Goal: Book appointment/travel/reservation

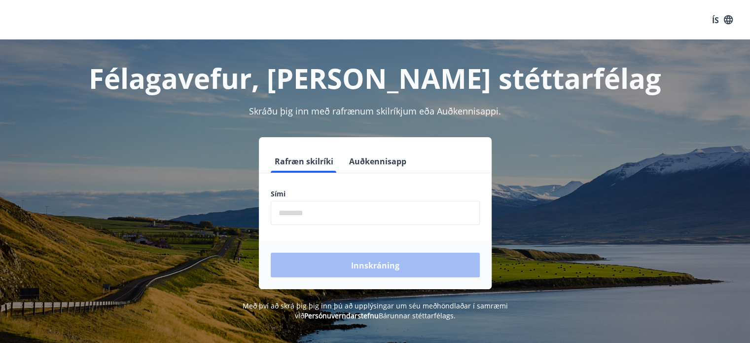
click at [298, 214] on input "phone" at bounding box center [375, 213] width 209 height 24
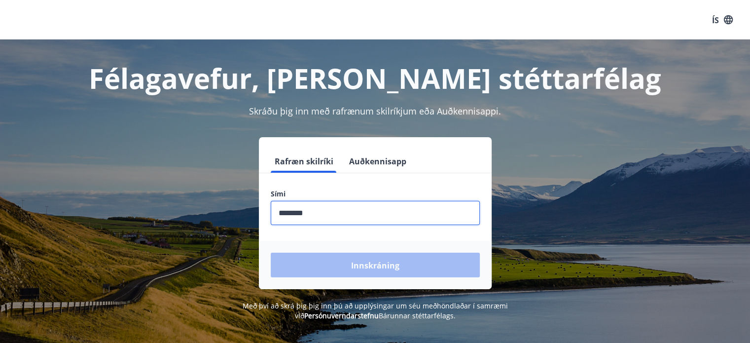
click at [355, 255] on div "Innskráning" at bounding box center [375, 265] width 233 height 48
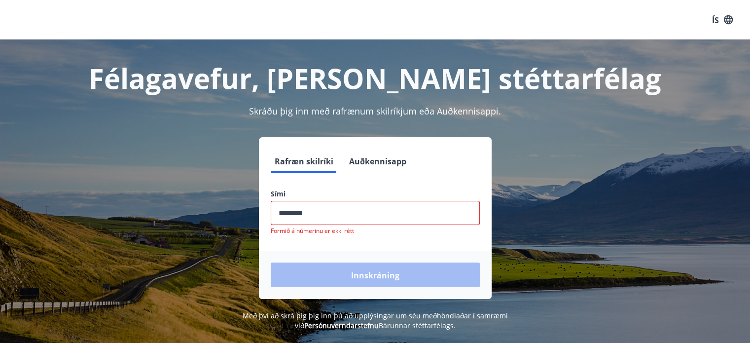
click at [317, 213] on input "phone" at bounding box center [375, 213] width 209 height 24
click at [296, 212] on input "phone" at bounding box center [375, 213] width 209 height 24
click at [334, 226] on font "Formið á númerinu er ekki rétt" at bounding box center [312, 230] width 83 height 8
click at [315, 206] on input "phone" at bounding box center [375, 213] width 209 height 24
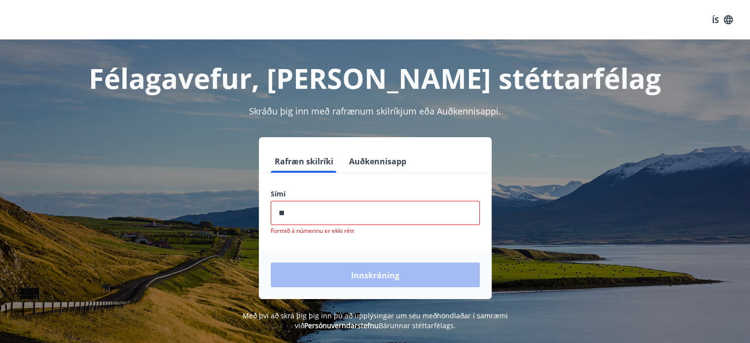
type input "*"
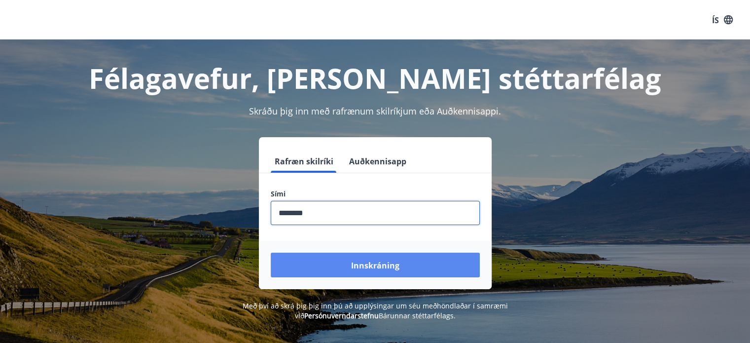
type input "********"
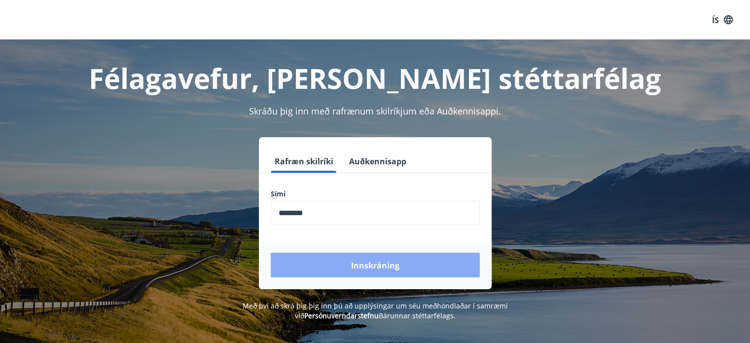
click at [388, 266] on font "Innskráning" at bounding box center [375, 265] width 48 height 11
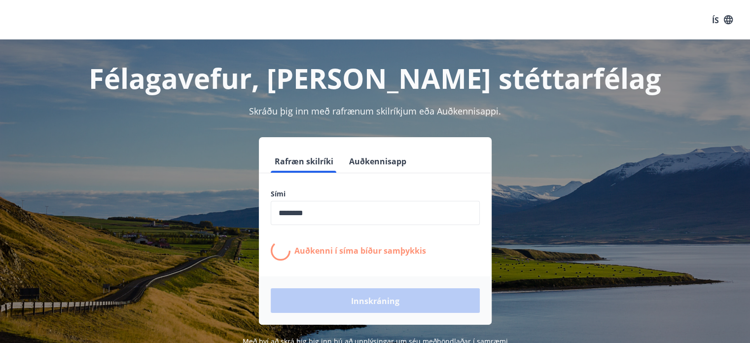
click at [388, 266] on form "Rafræn skilríki Auðkennisapp Sími ​ Auðkenni í síma bíður samþykkis Innskráning" at bounding box center [375, 237] width 233 height 176
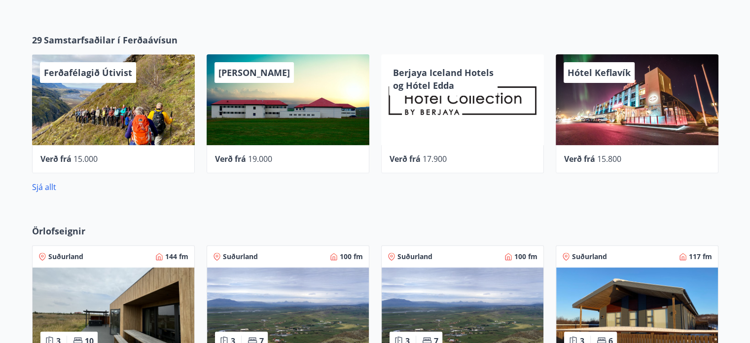
scroll to position [368, 0]
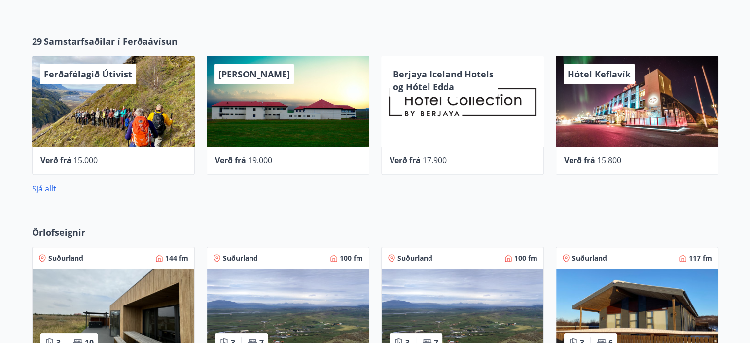
click at [466, 169] on div "Verð frá 17.900" at bounding box center [462, 161] width 163 height 28
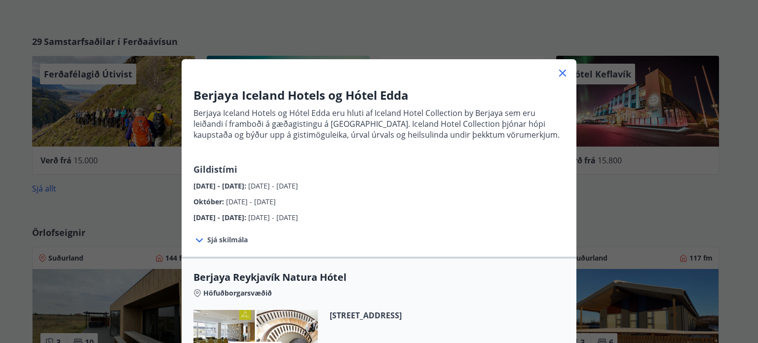
click at [558, 69] on icon at bounding box center [563, 73] width 12 height 12
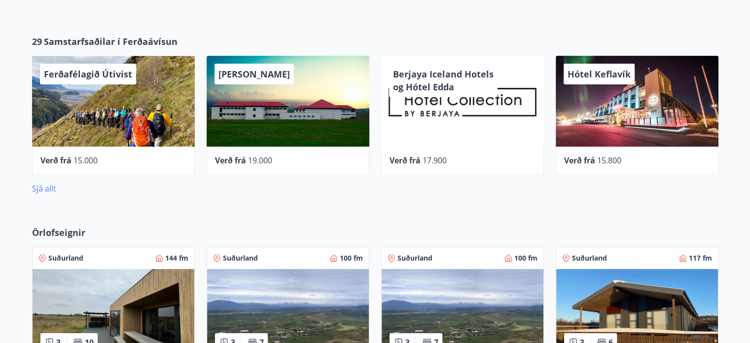
click at [40, 184] on font "Sjá allt" at bounding box center [44, 188] width 24 height 11
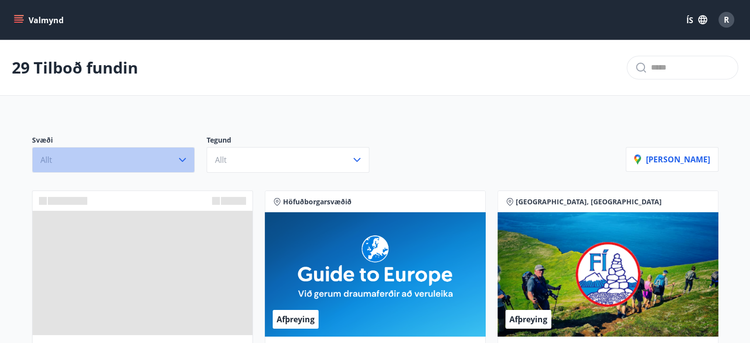
click at [182, 157] on icon "button" at bounding box center [183, 160] width 12 height 12
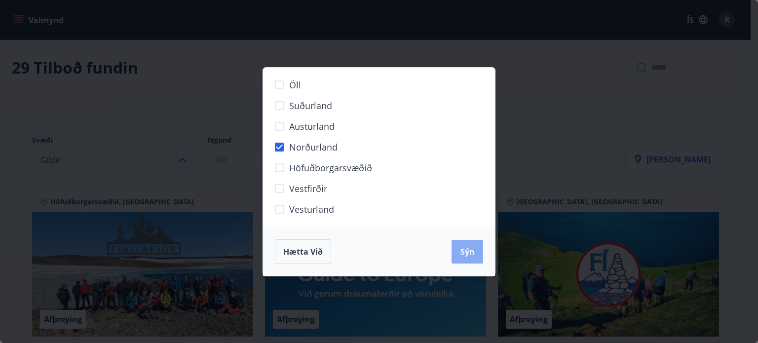
click at [463, 245] on button "Sýn" at bounding box center [467, 252] width 32 height 24
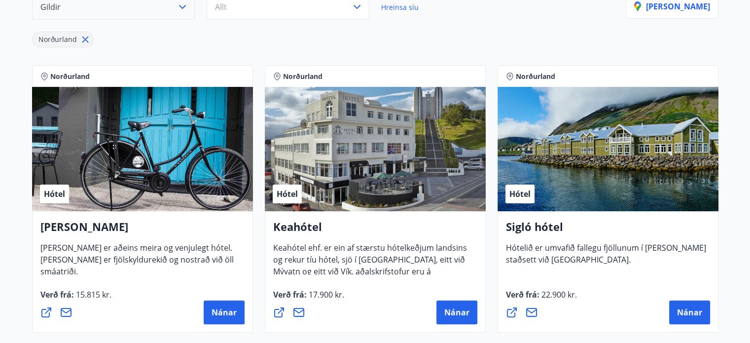
scroll to position [138, 0]
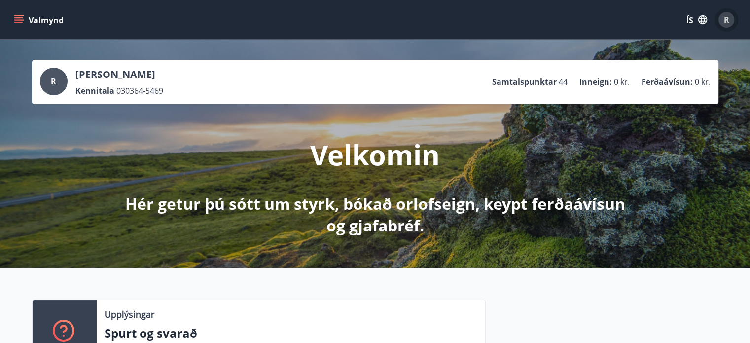
click at [725, 17] on font "R" at bounding box center [726, 19] width 5 height 11
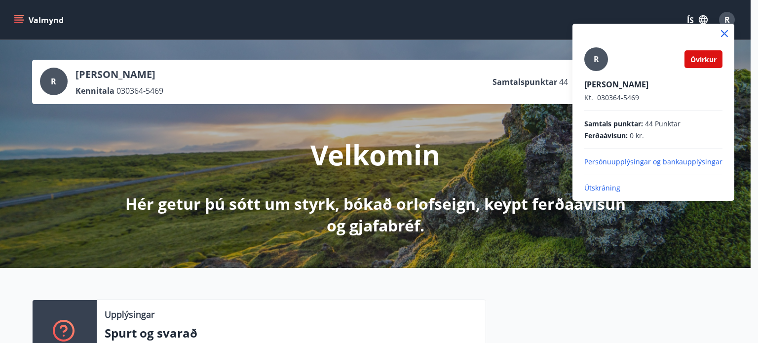
click at [632, 176] on div "R Óvirkur Ragnheiður Bjarney Hannesdótti Kt. 030364-5469 Samtals punktar : 44 P…" at bounding box center [653, 120] width 138 height 146
click at [598, 184] on font "Útskráning" at bounding box center [602, 187] width 36 height 9
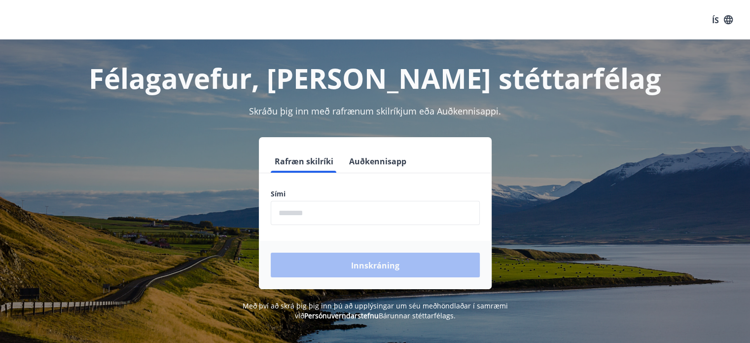
click at [293, 211] on input "phone" at bounding box center [375, 213] width 209 height 24
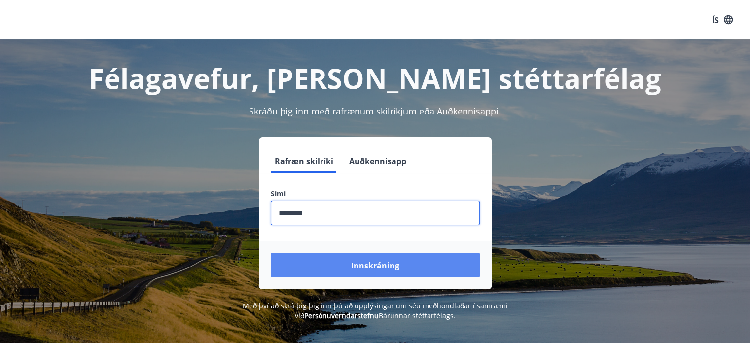
type input "********"
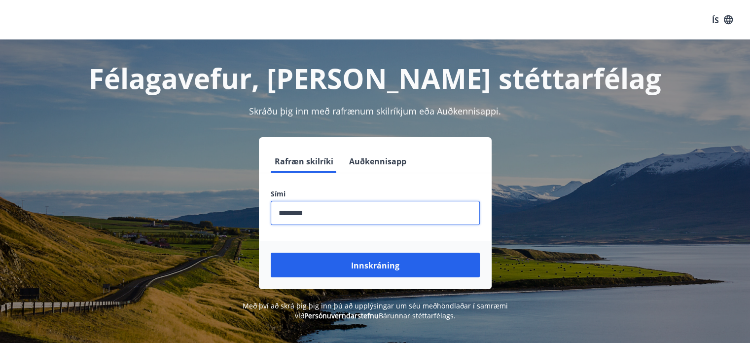
click at [374, 264] on font "Innskráning" at bounding box center [375, 265] width 48 height 11
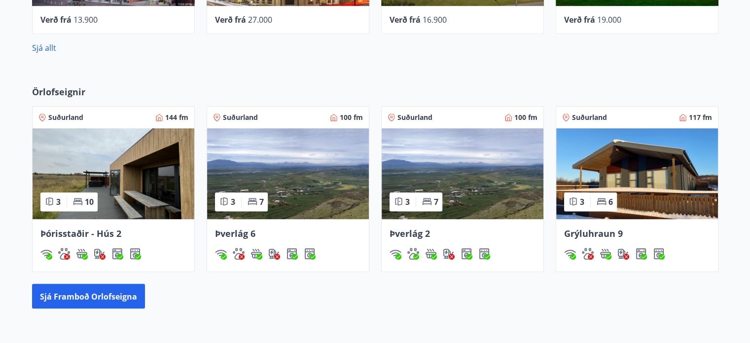
scroll to position [526, 0]
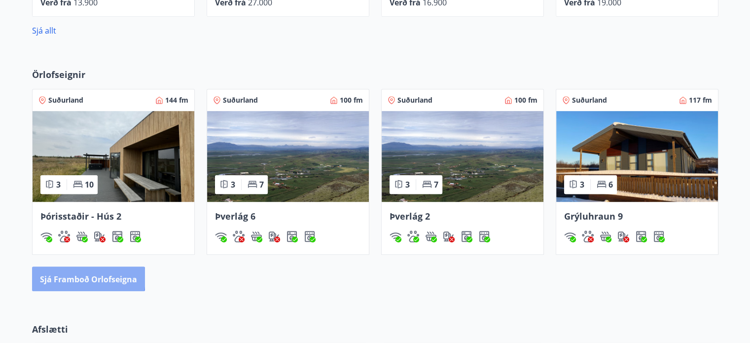
click at [67, 277] on font "Sjá framboð orlofseigna" at bounding box center [88, 279] width 97 height 11
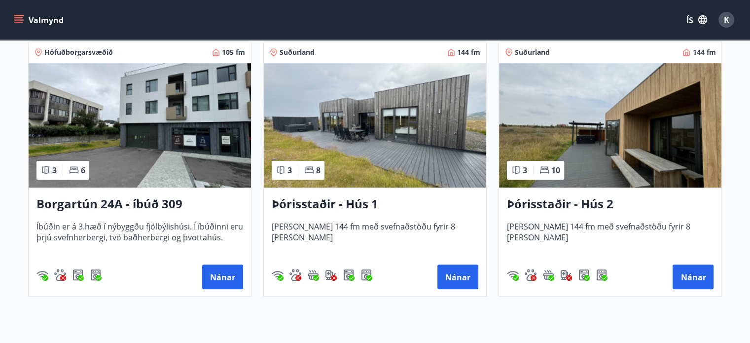
scroll to position [705, 0]
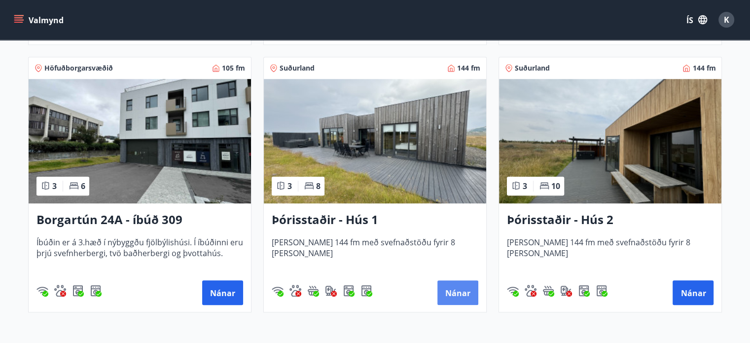
click at [465, 288] on font "Nánar" at bounding box center [458, 293] width 25 height 11
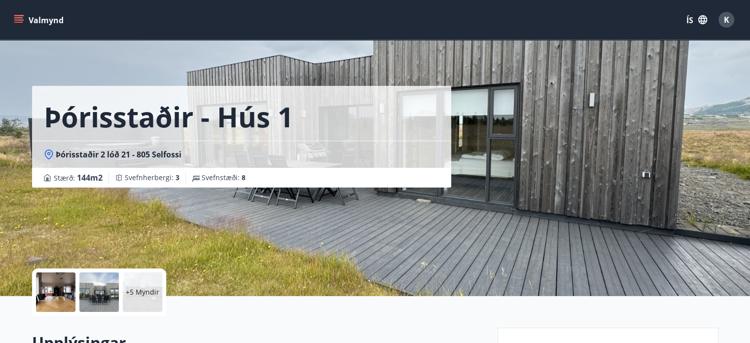
click at [128, 291] on font "+5 Myndir" at bounding box center [143, 291] width 34 height 9
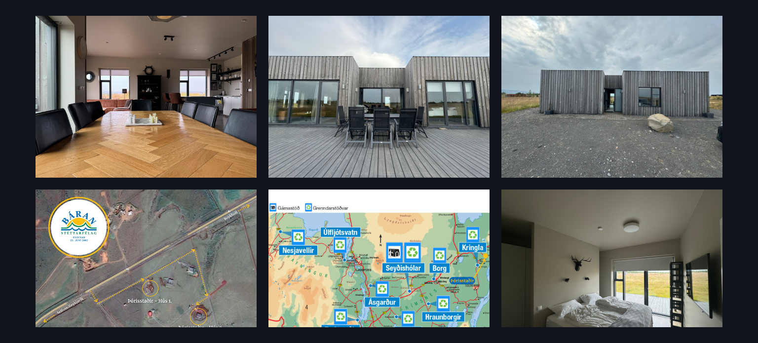
scroll to position [219, 0]
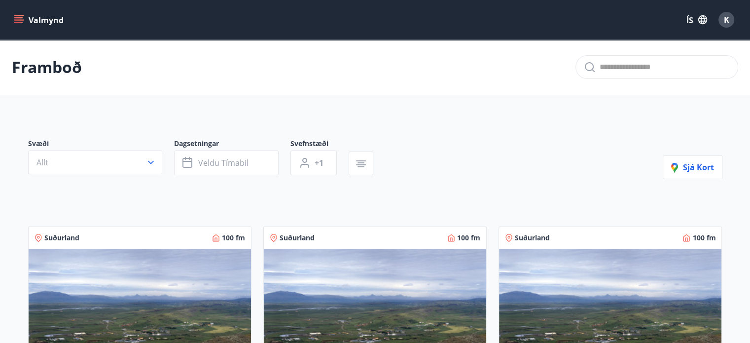
click at [726, 18] on font "K" at bounding box center [726, 19] width 5 height 11
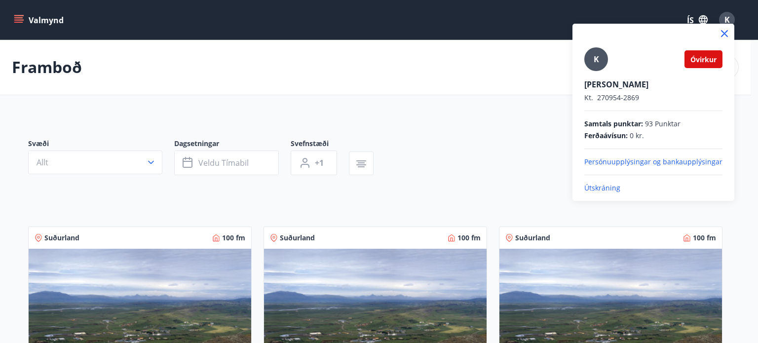
click at [602, 184] on font "Útskráning" at bounding box center [602, 187] width 36 height 9
